Goal: Task Accomplishment & Management: Manage account settings

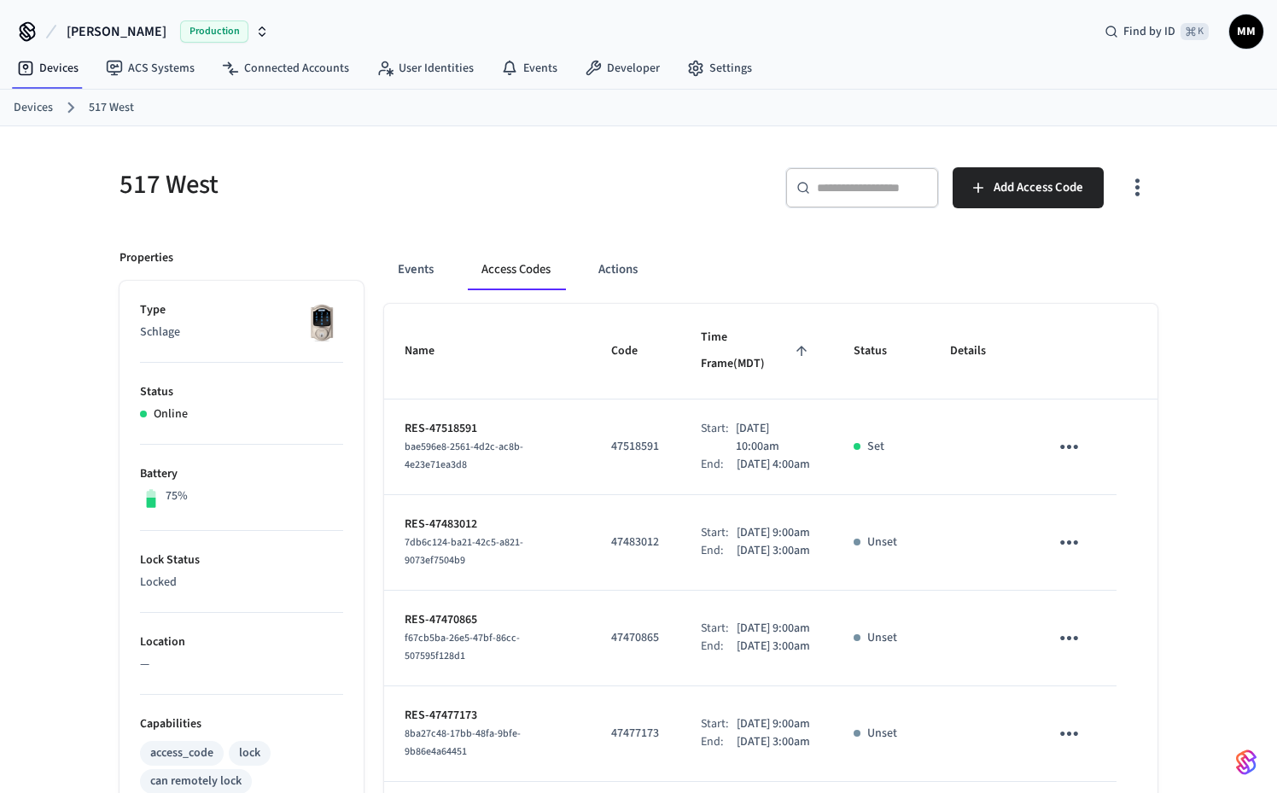
scroll to position [90, 0]
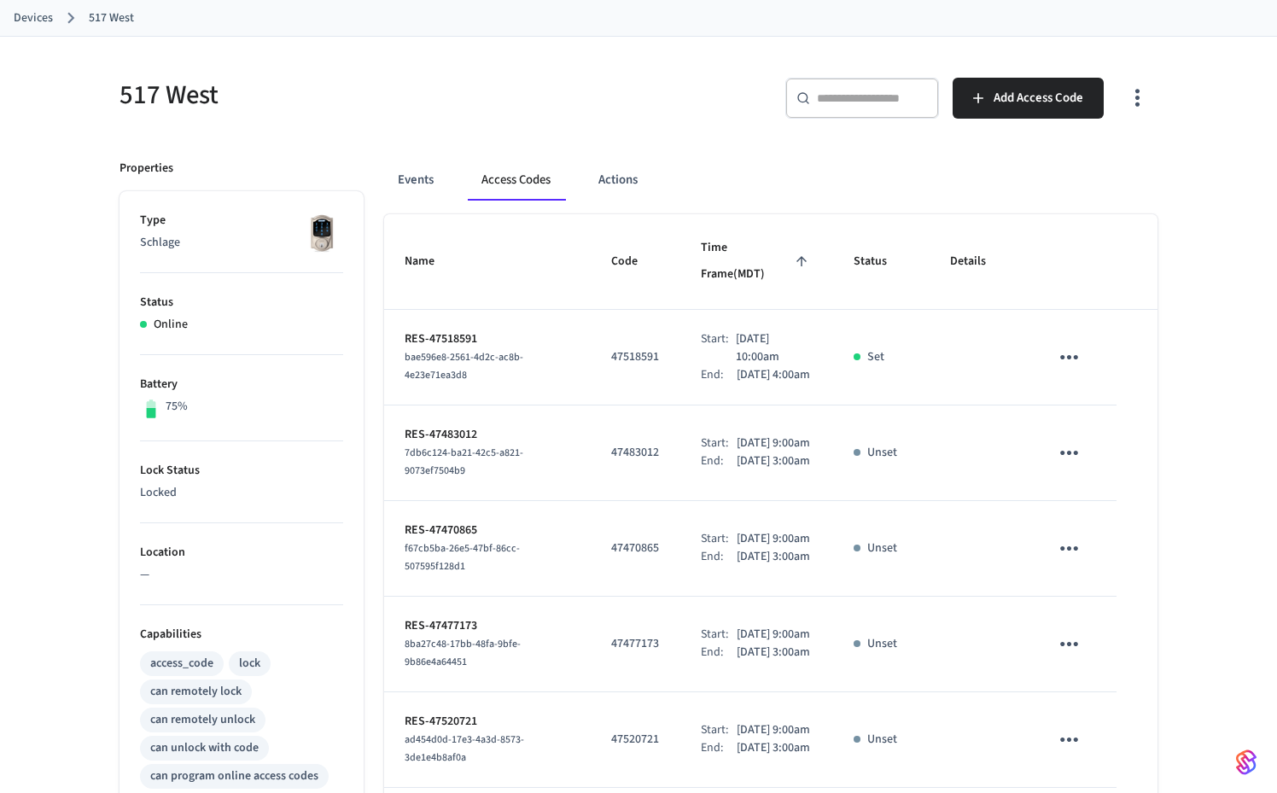
click at [44, 19] on link "Devices" at bounding box center [33, 18] width 39 height 18
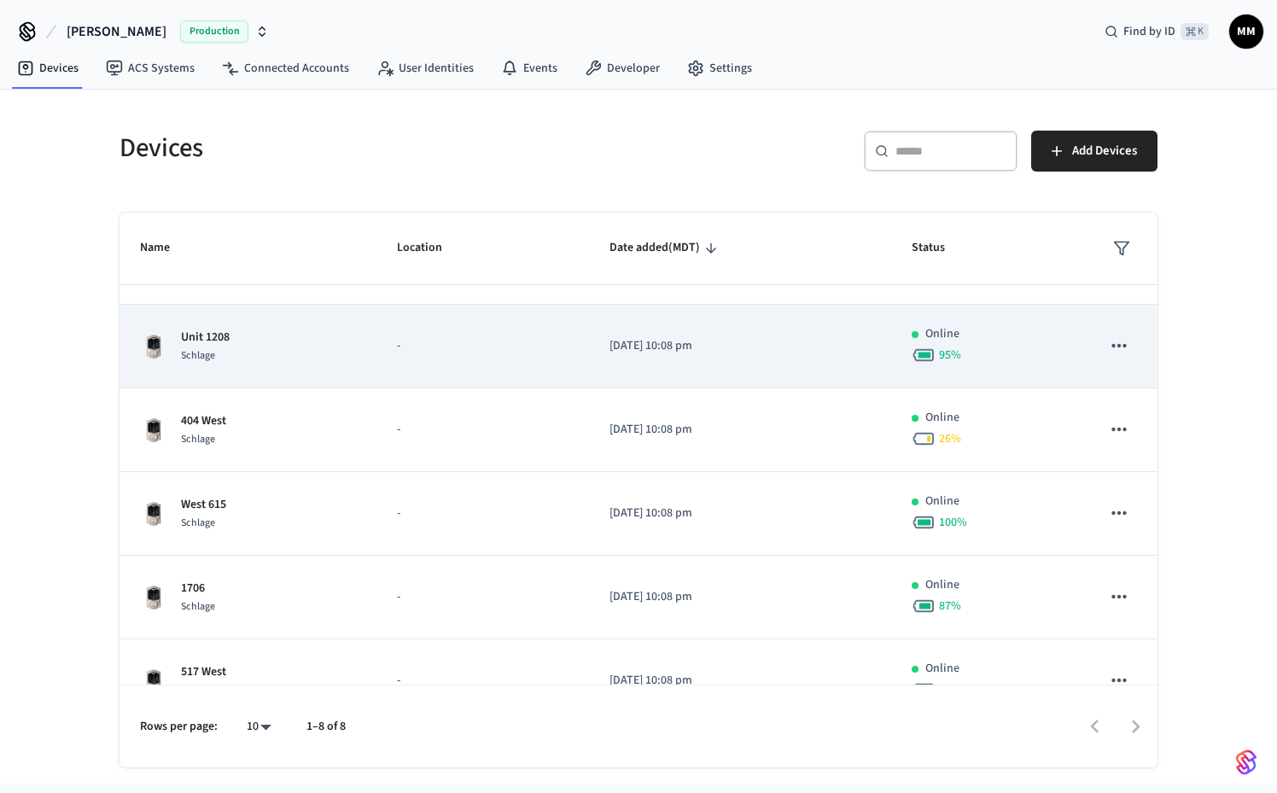
scroll to position [234, 0]
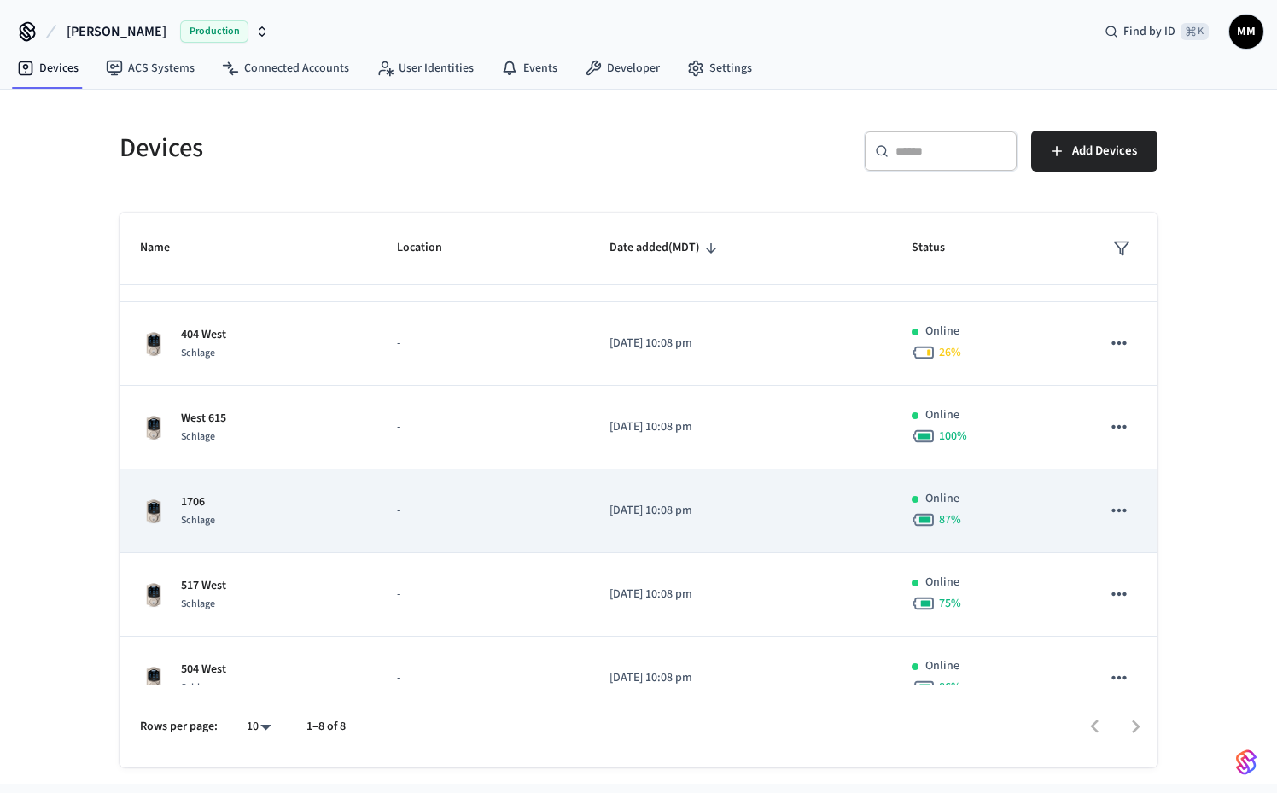
click at [301, 517] on div "1706 Schlage" at bounding box center [248, 511] width 216 height 36
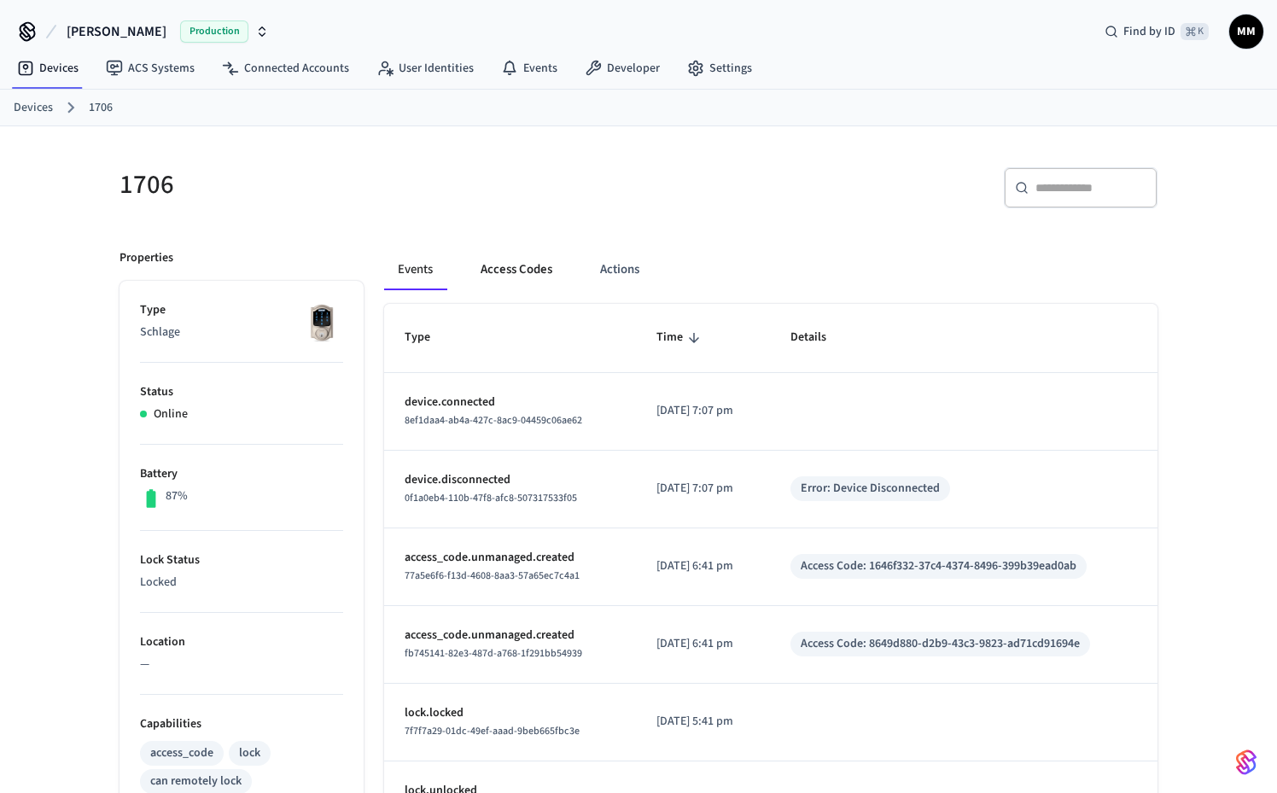
click at [538, 270] on button "Access Codes" at bounding box center [516, 269] width 99 height 41
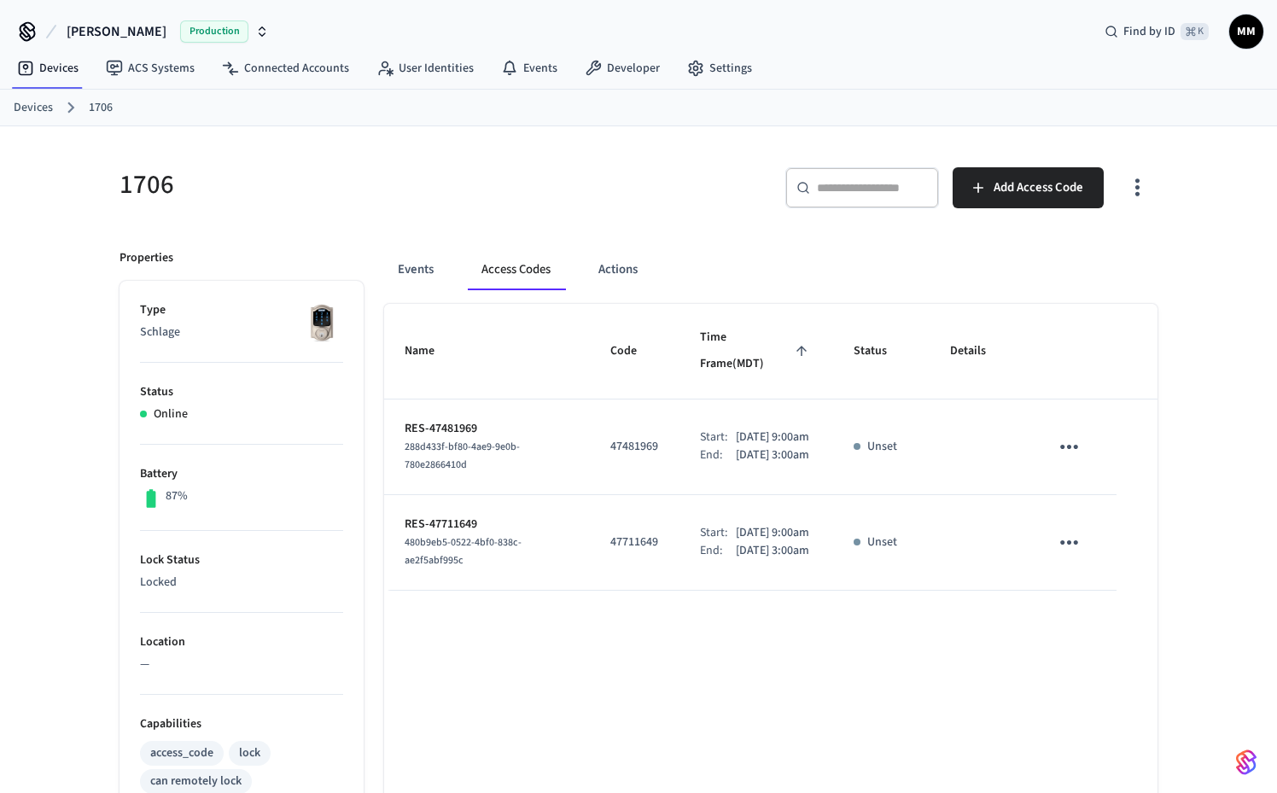
click at [27, 111] on link "Devices" at bounding box center [33, 108] width 39 height 18
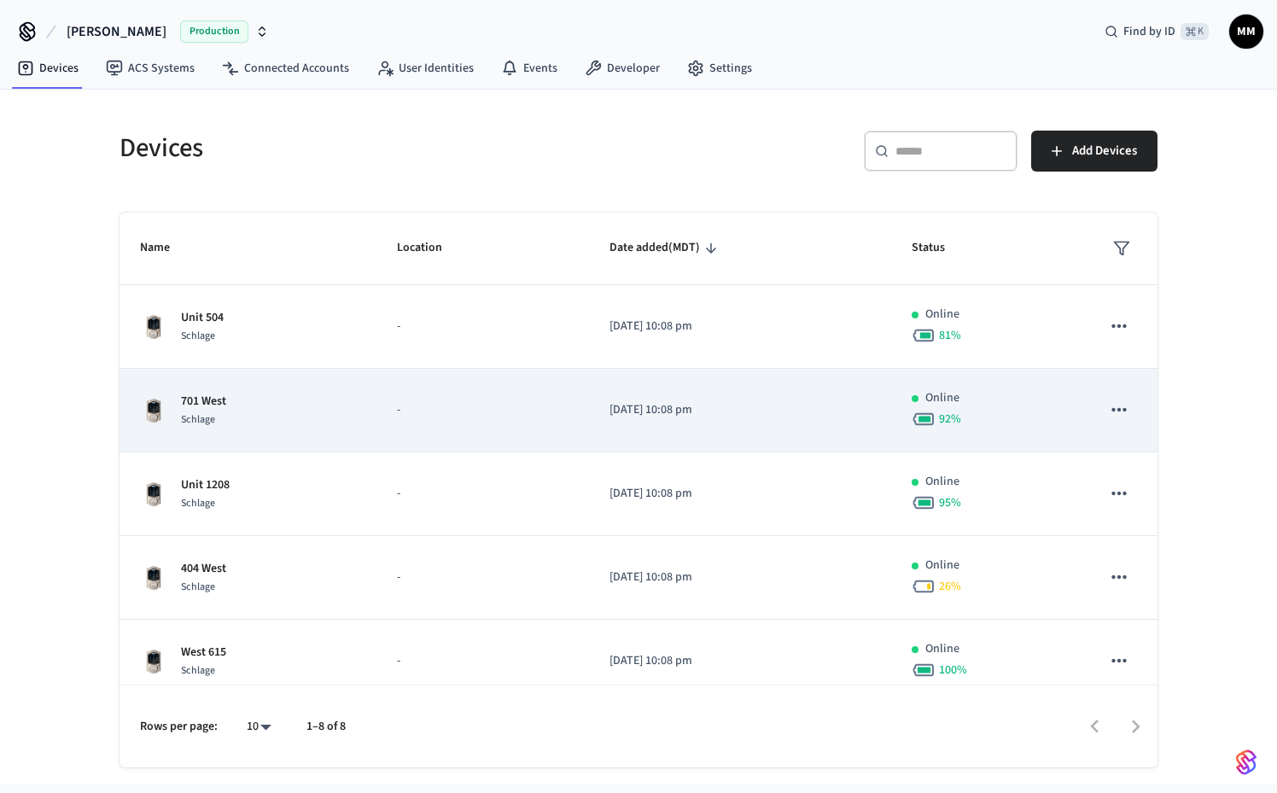
click at [335, 425] on div "701 West Schlage" at bounding box center [248, 411] width 216 height 36
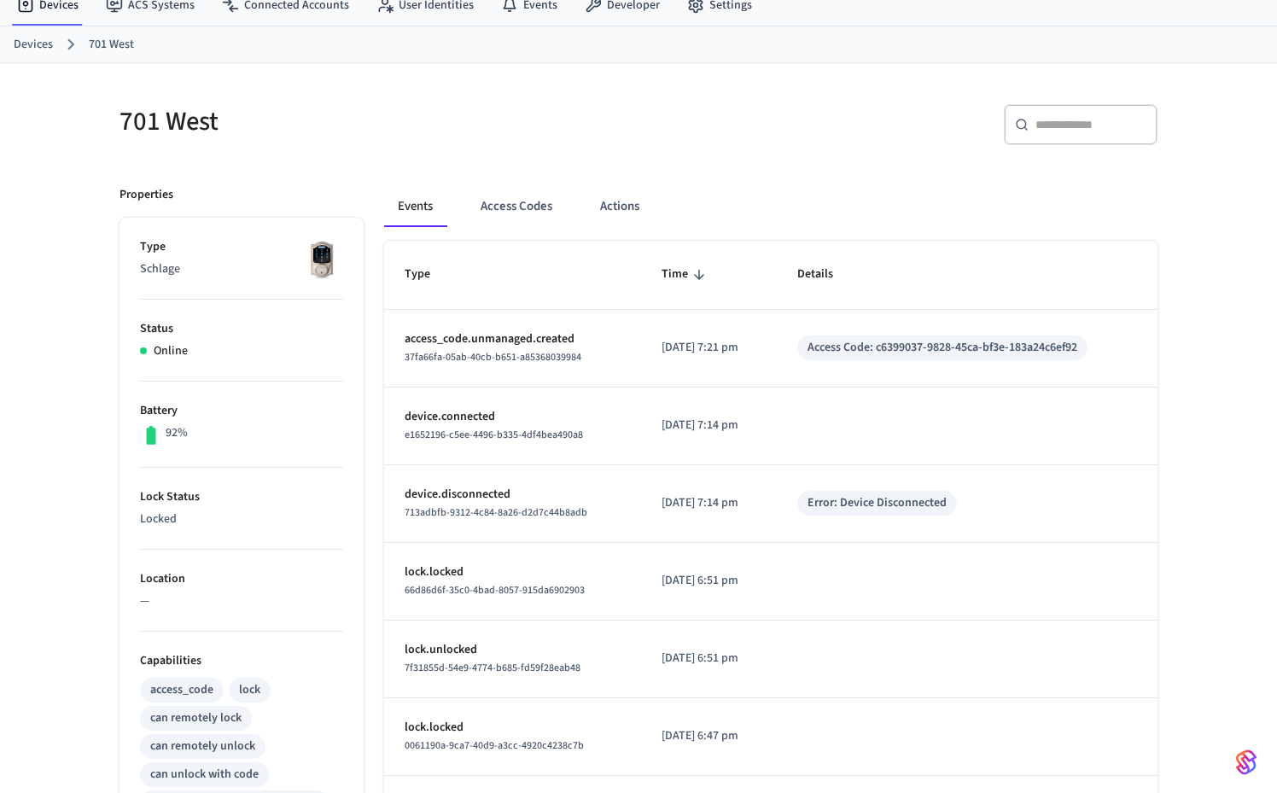
scroll to position [100, 0]
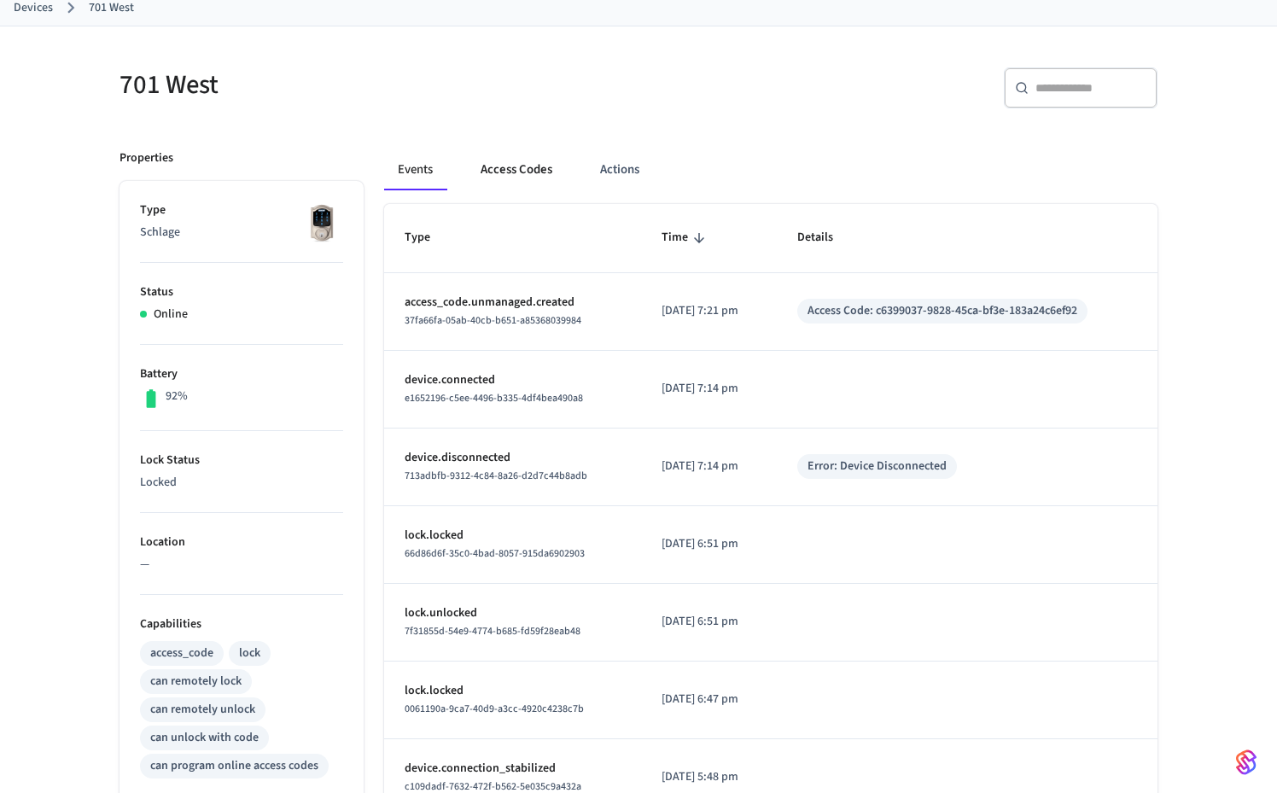
click at [525, 181] on button "Access Codes" at bounding box center [516, 169] width 99 height 41
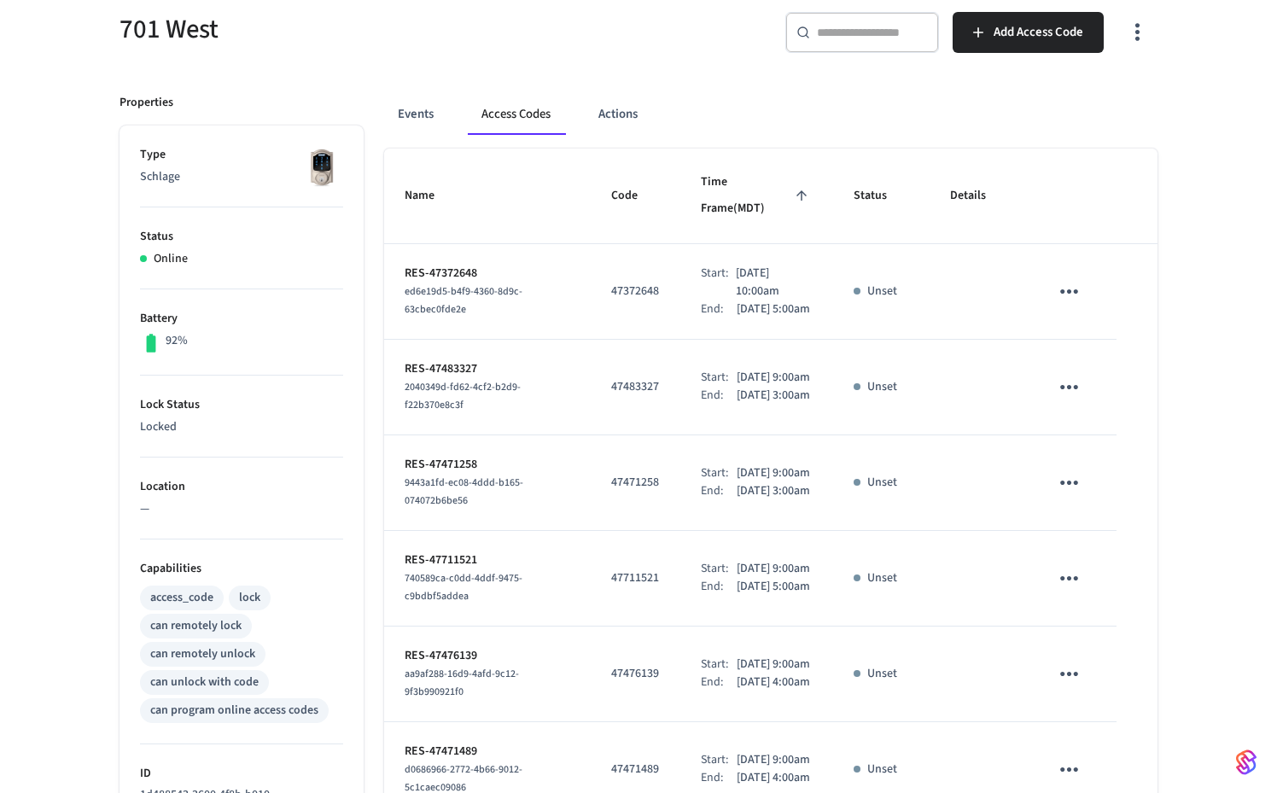
scroll to position [0, 0]
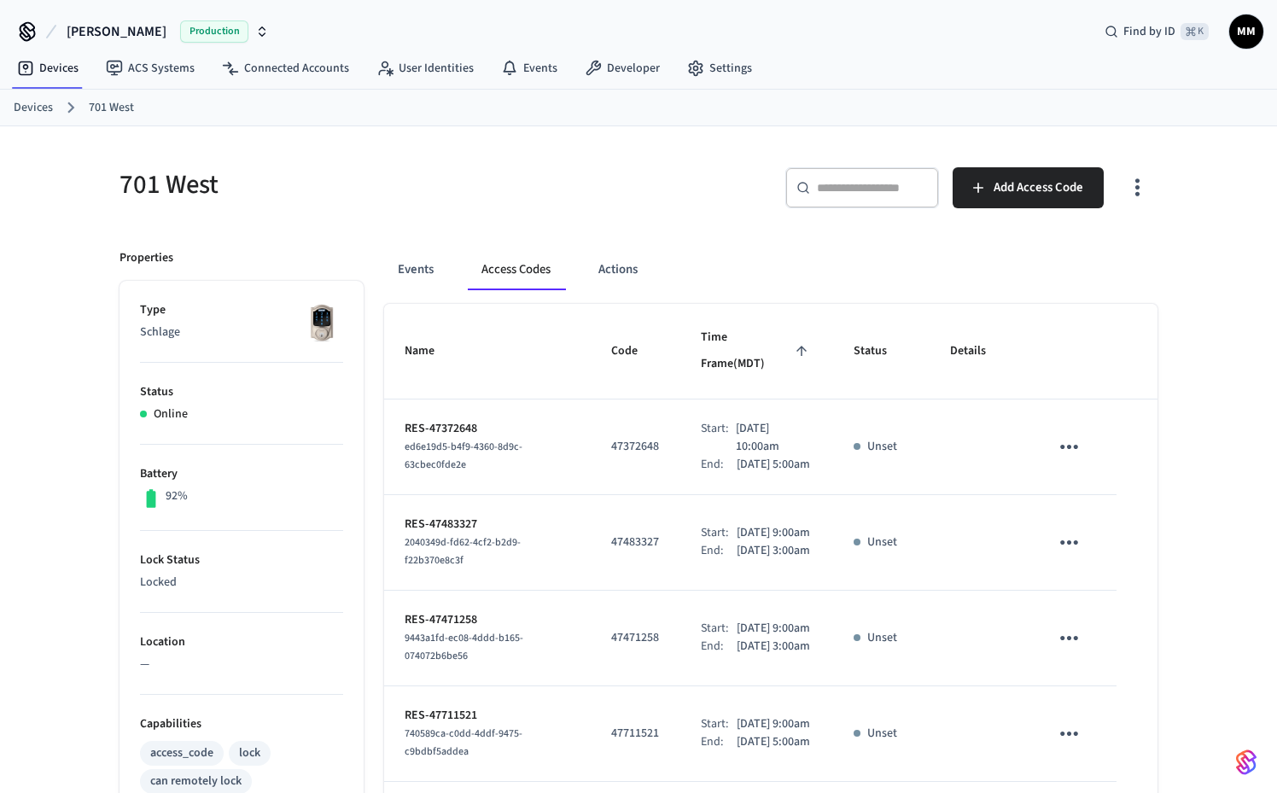
click at [28, 108] on link "Devices" at bounding box center [33, 108] width 39 height 18
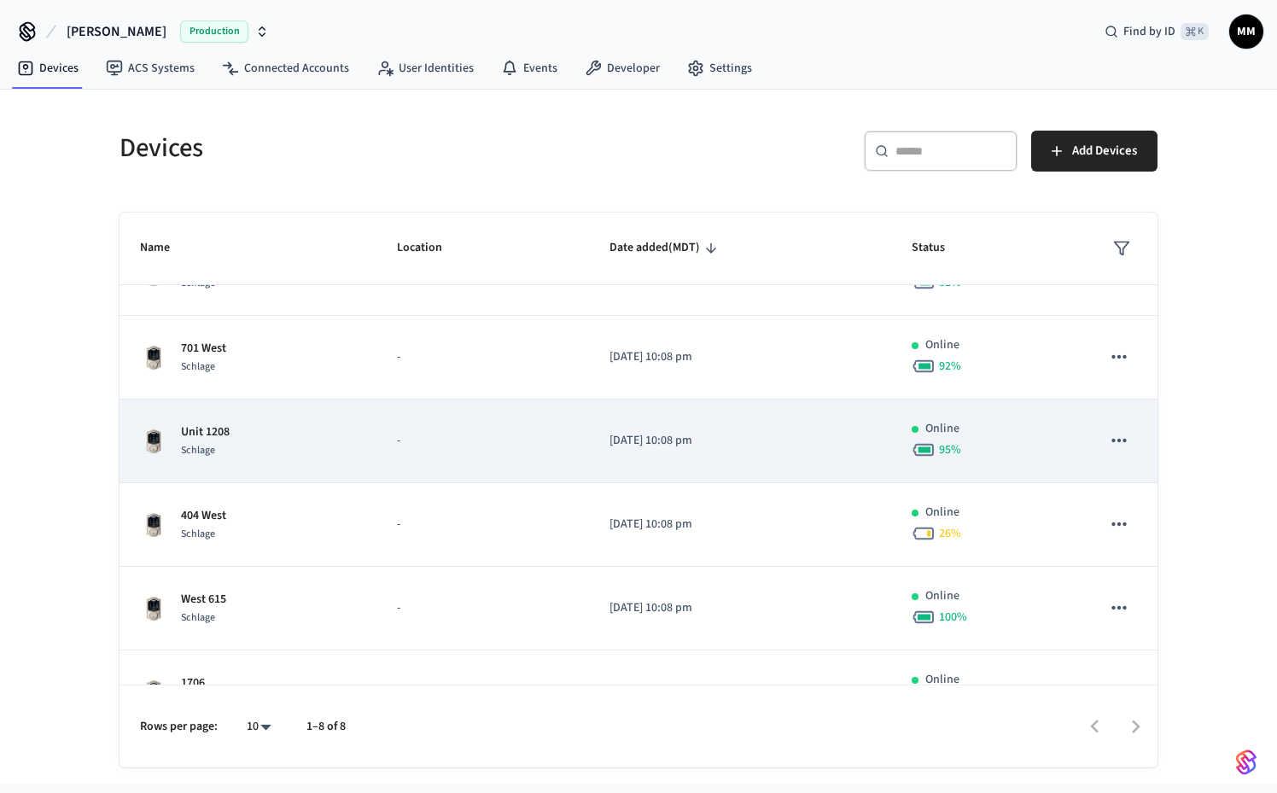
scroll to position [67, 0]
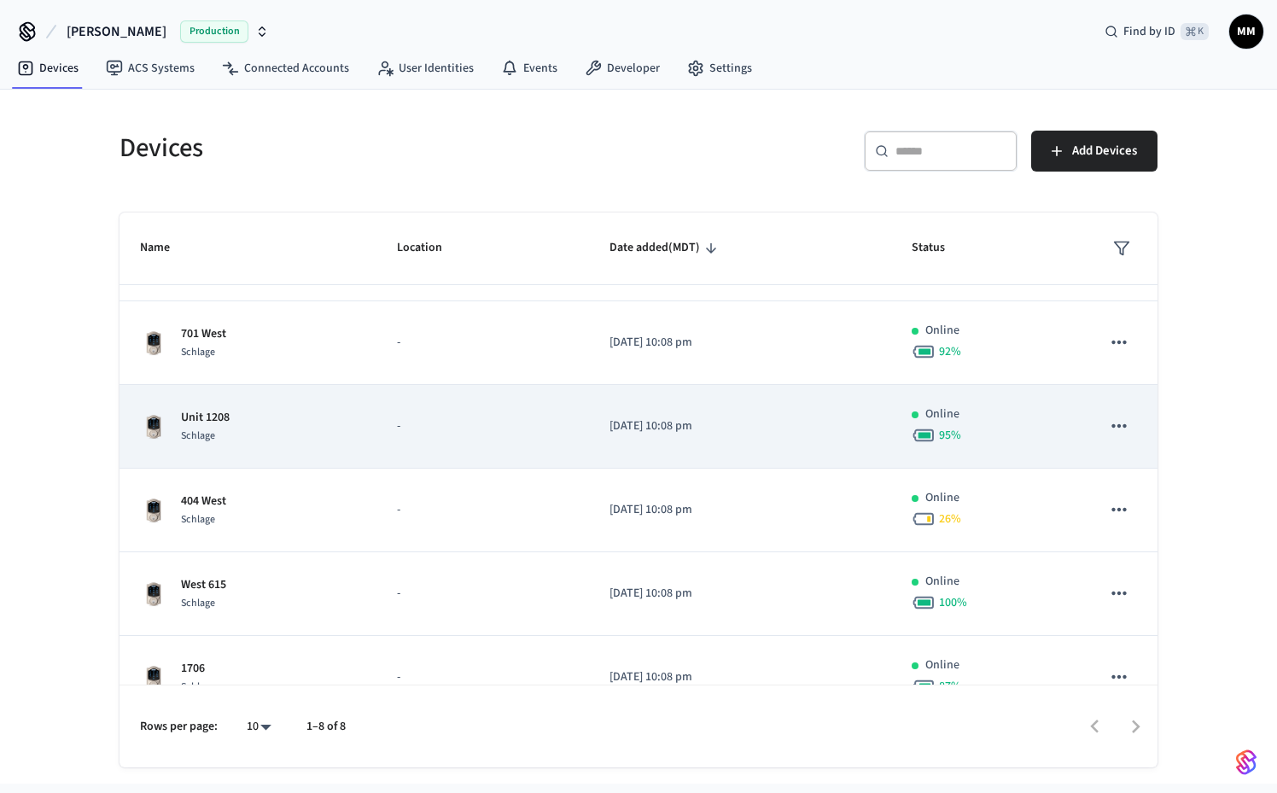
click at [415, 504] on p "-" at bounding box center [483, 510] width 172 height 18
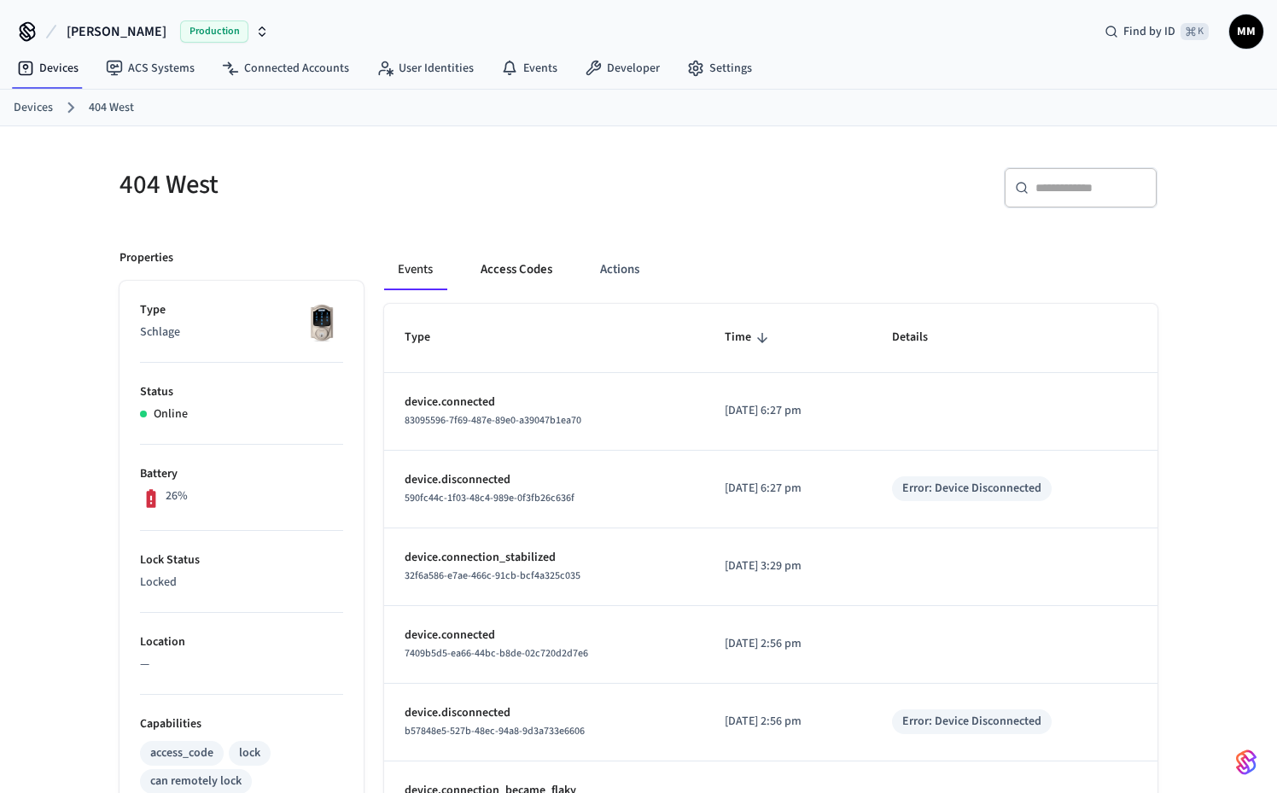
click at [515, 263] on button "Access Codes" at bounding box center [516, 269] width 99 height 41
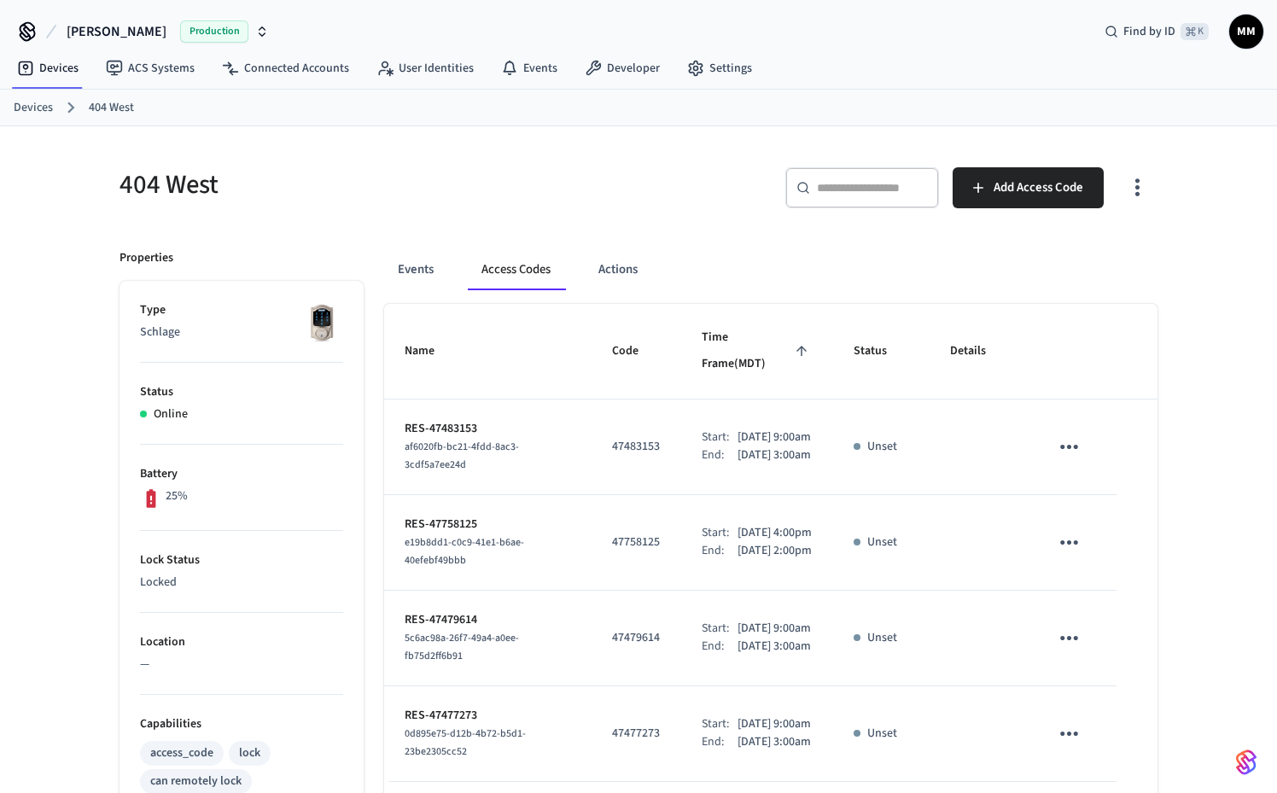
click at [38, 98] on ol "Devices 404 West" at bounding box center [645, 107] width 1263 height 22
click at [37, 110] on link "Devices" at bounding box center [33, 108] width 39 height 18
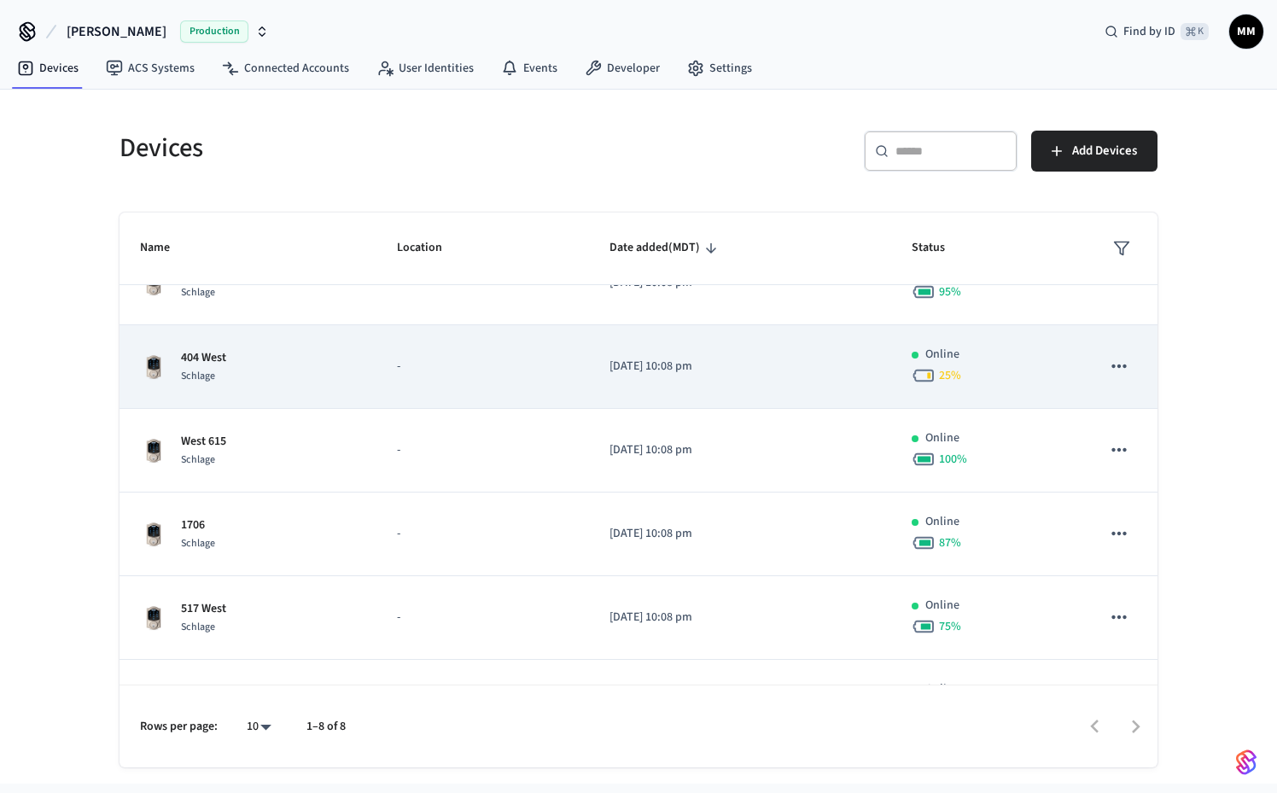
scroll to position [269, 0]
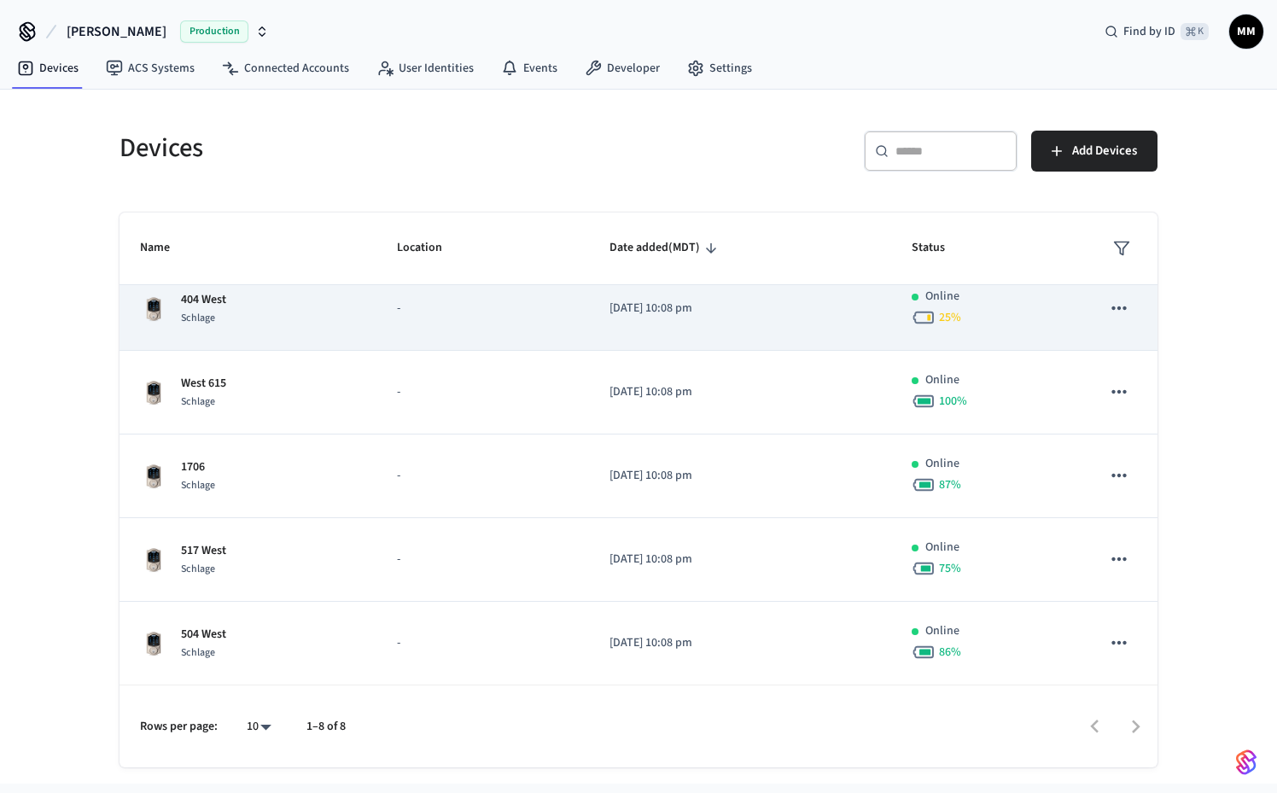
click at [277, 609] on td "504 West Schlage" at bounding box center [248, 644] width 257 height 84
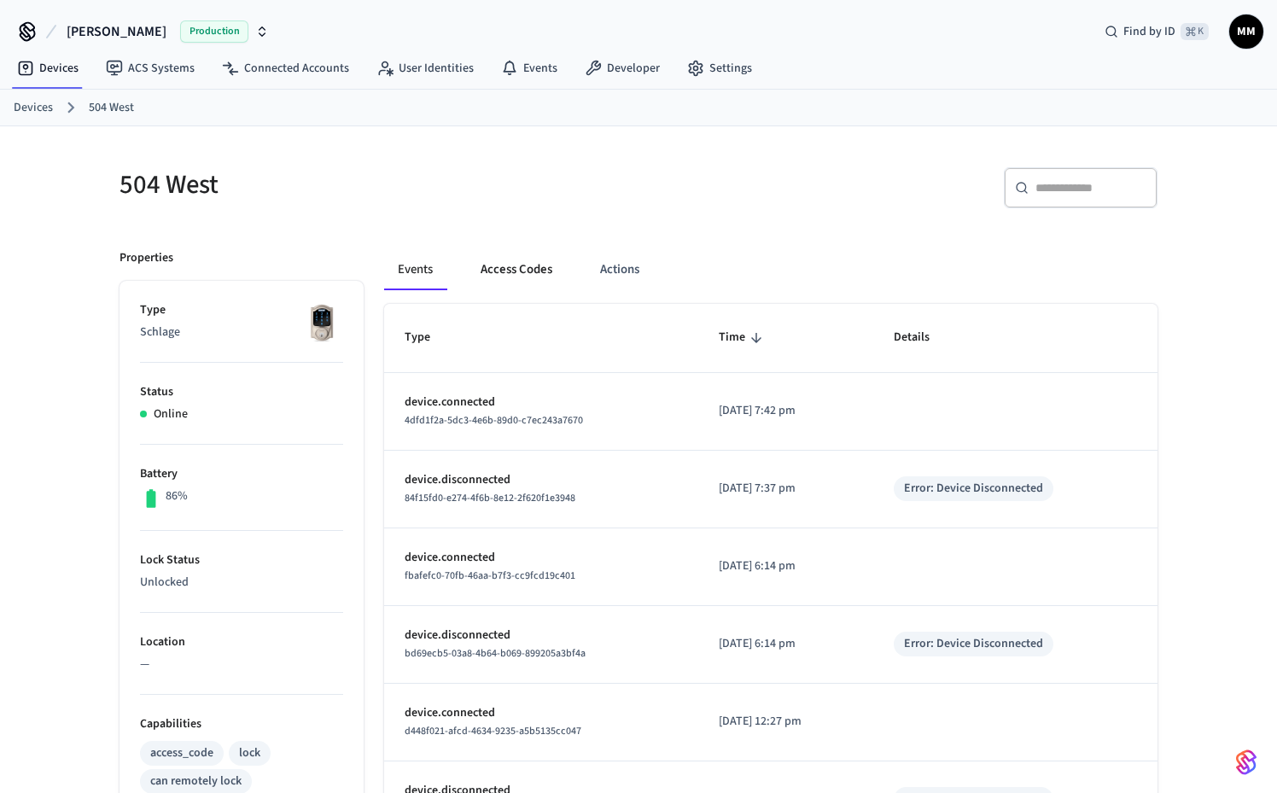
click at [539, 272] on button "Access Codes" at bounding box center [516, 269] width 99 height 41
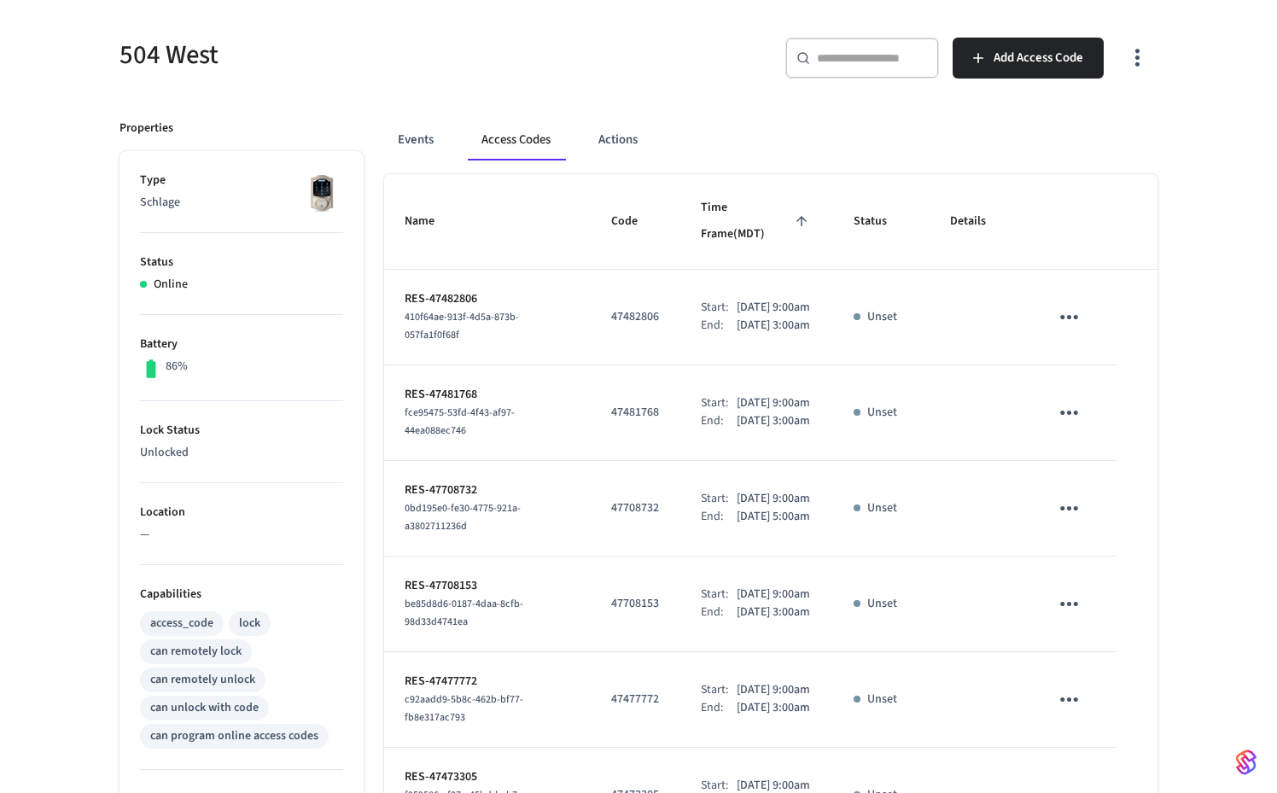
scroll to position [134, 0]
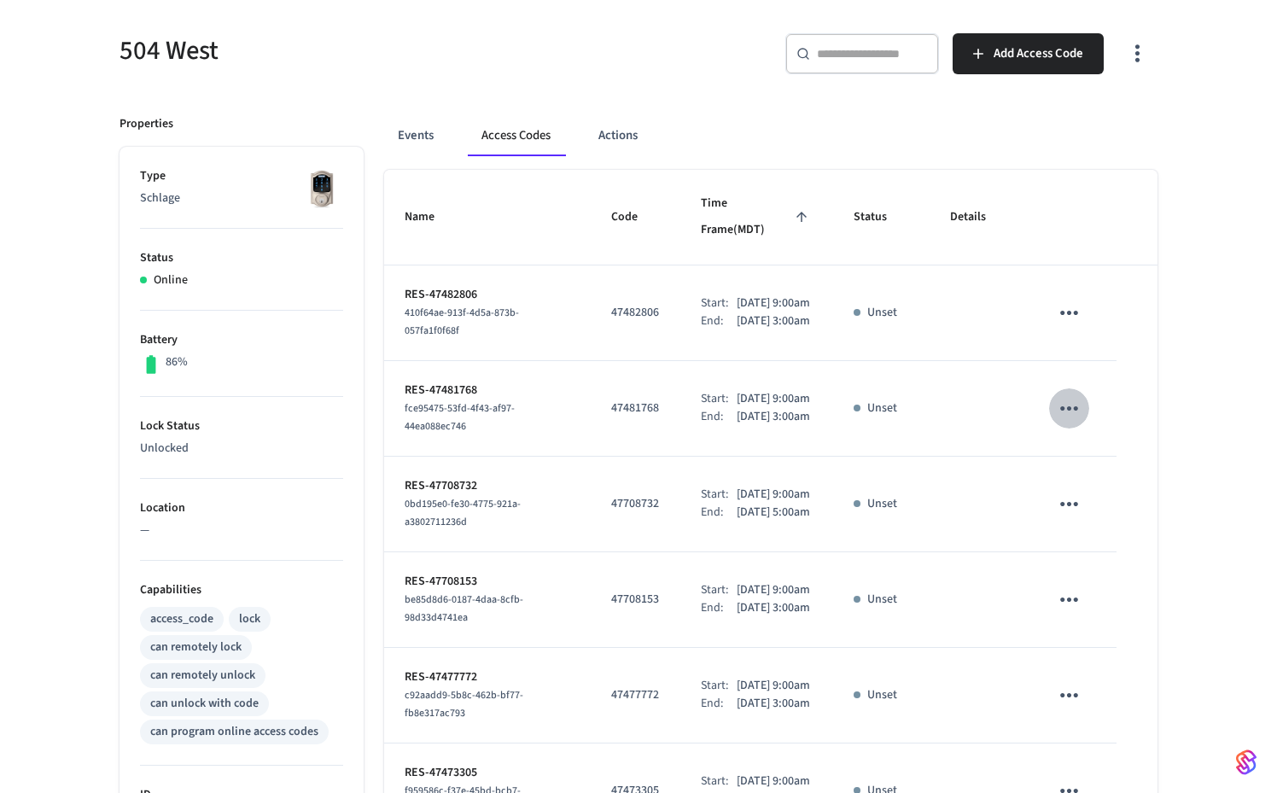
click at [1070, 422] on icon "sticky table" at bounding box center [1069, 408] width 26 height 26
click at [1115, 540] on li "Delete" at bounding box center [1110, 530] width 81 height 45
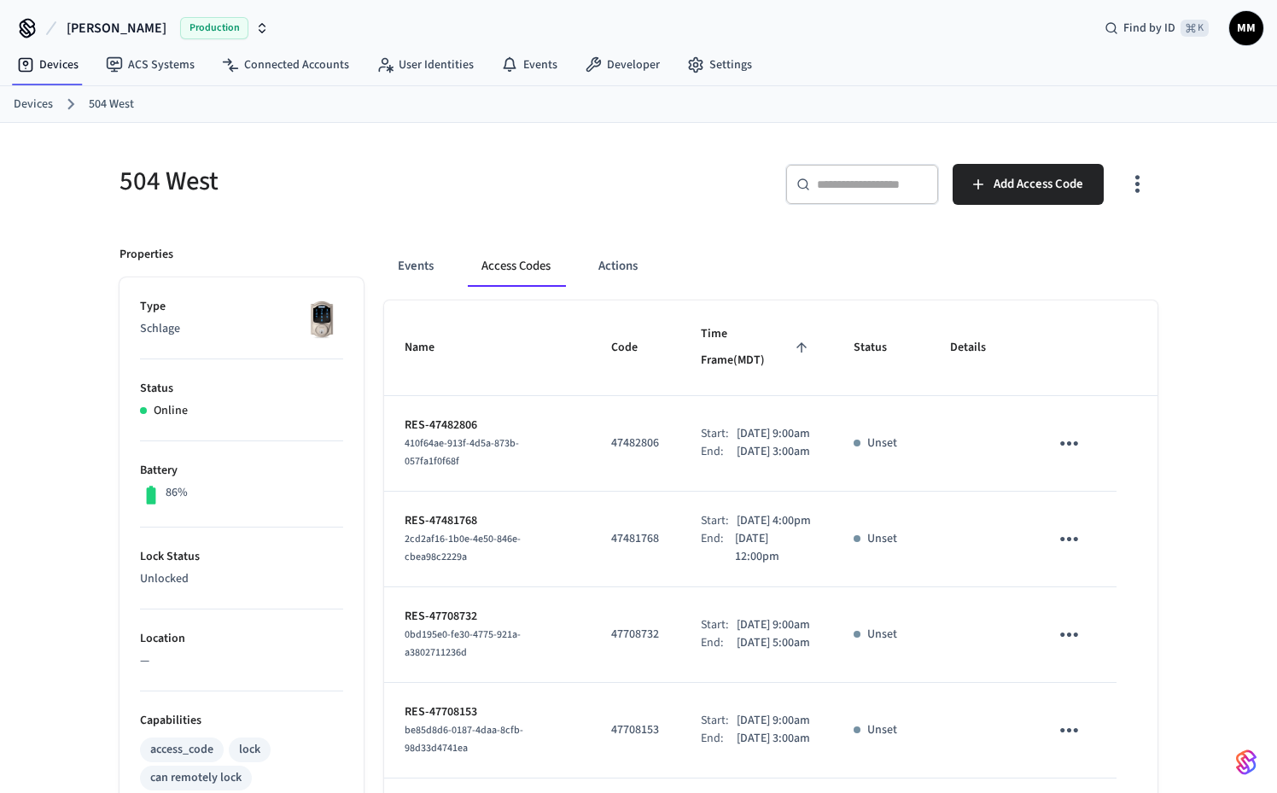
scroll to position [0, 0]
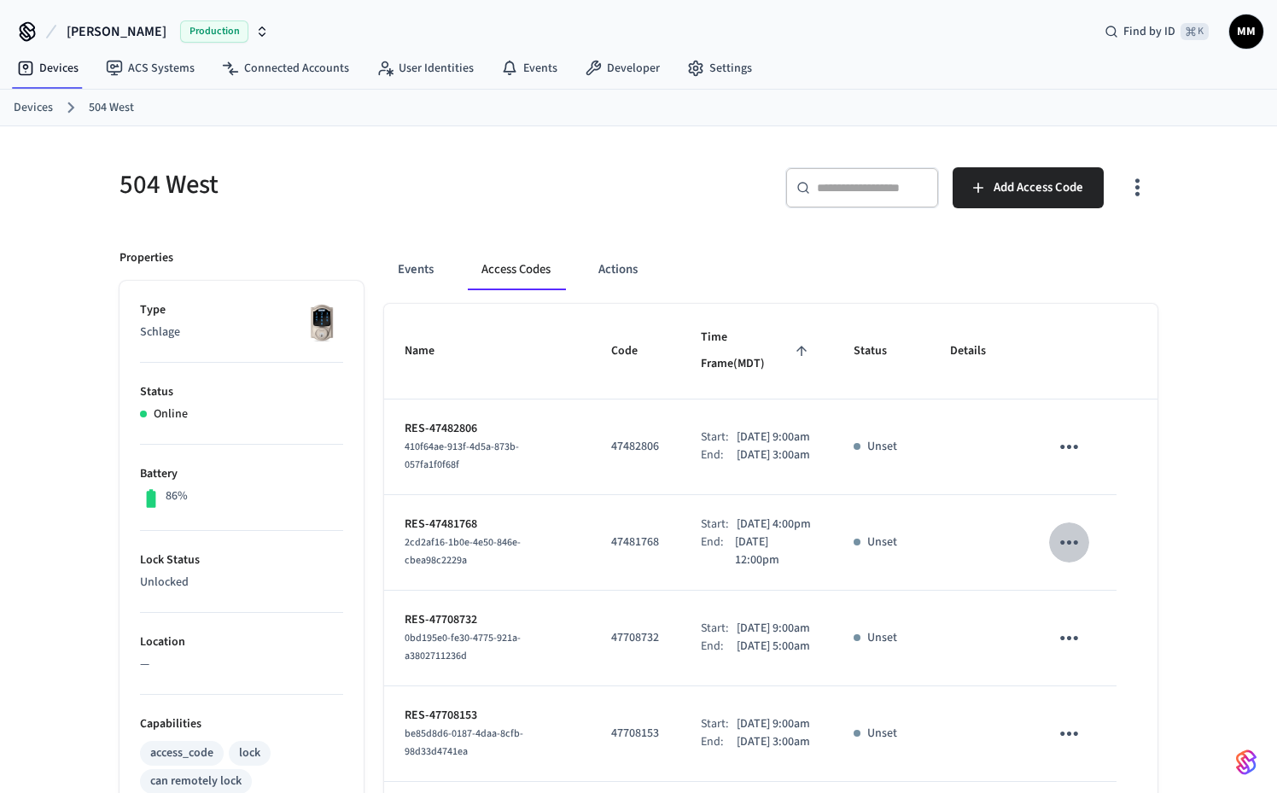
click at [1071, 556] on icon "sticky table" at bounding box center [1069, 542] width 26 height 26
click at [1146, 662] on li "Delete" at bounding box center [1110, 664] width 81 height 45
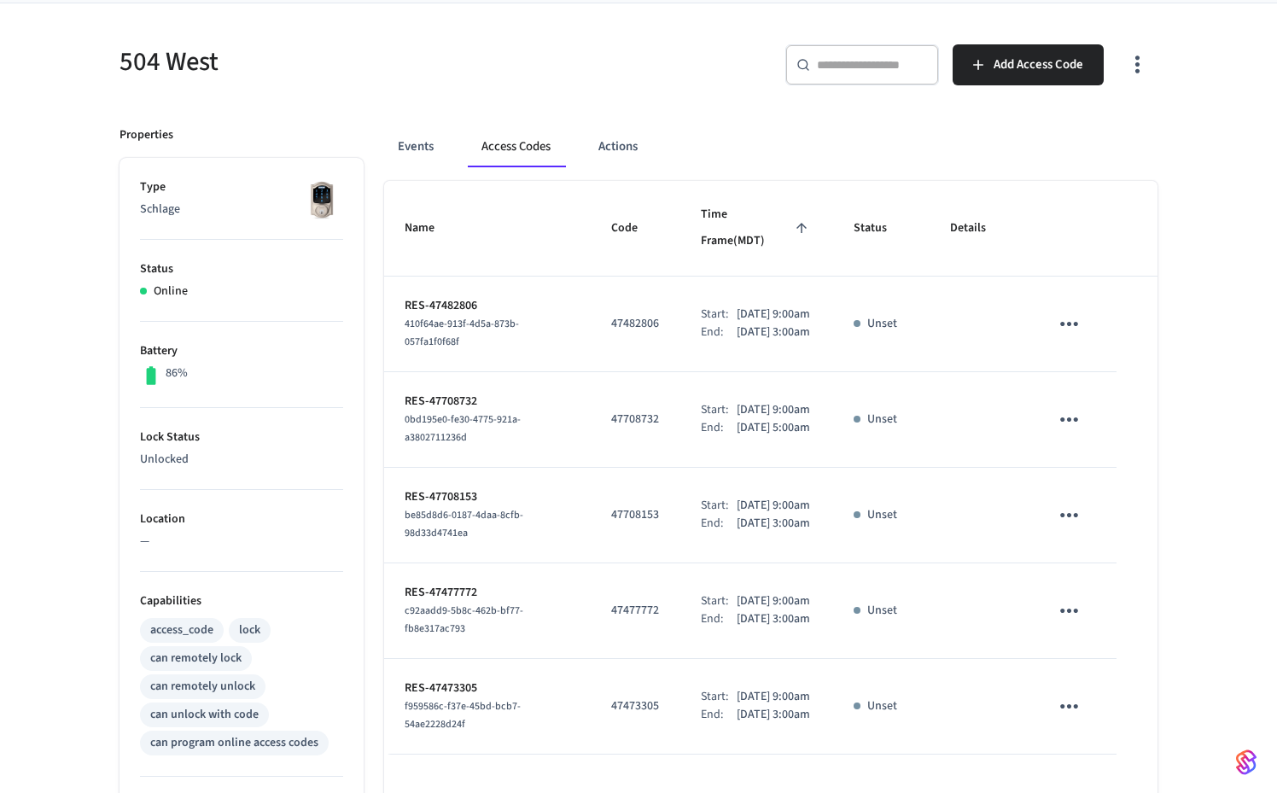
scroll to position [104, 0]
